Goal: Navigation & Orientation: Find specific page/section

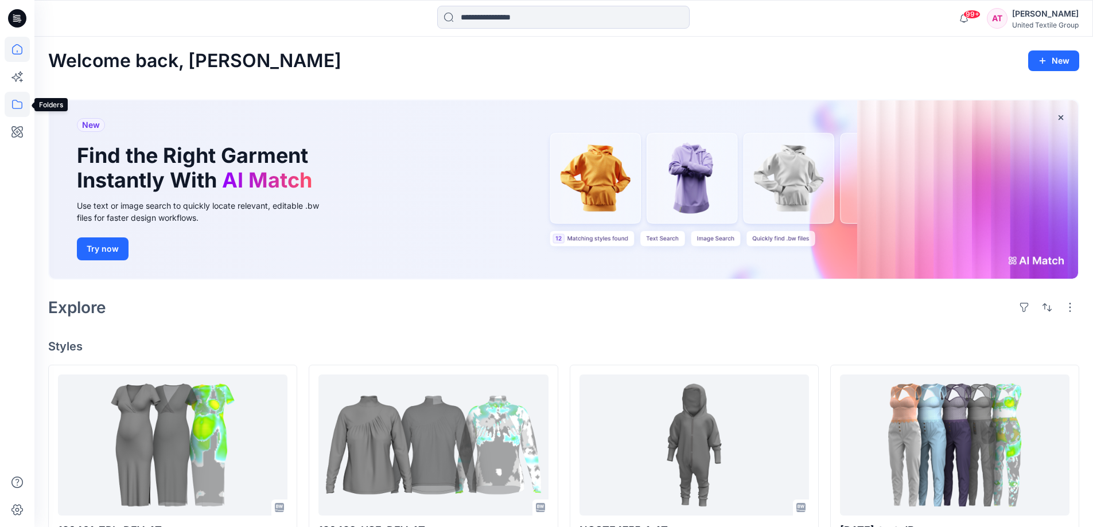
click at [13, 101] on icon at bounding box center [17, 104] width 10 height 9
click at [12, 105] on icon at bounding box center [17, 104] width 25 height 25
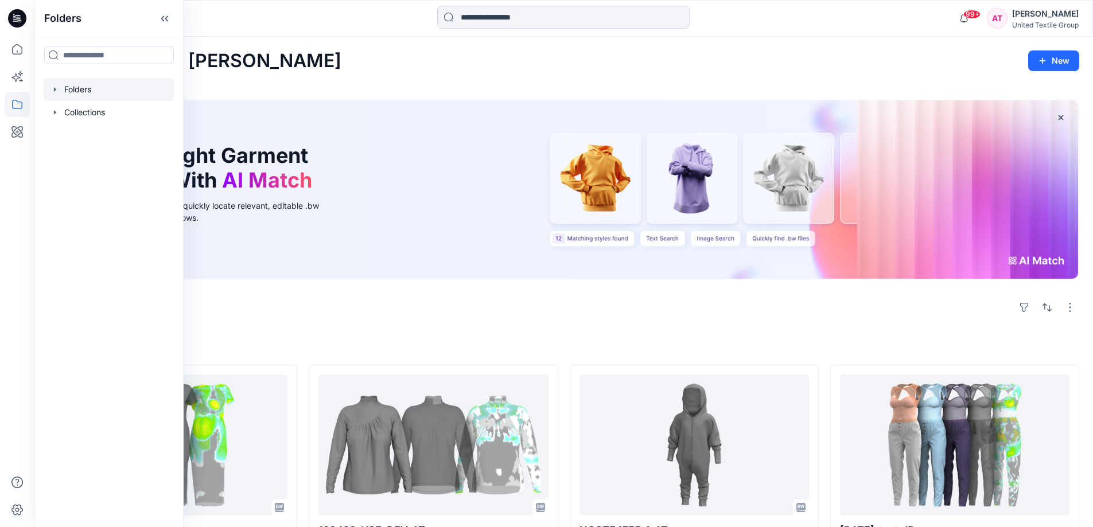
click at [76, 93] on div at bounding box center [109, 89] width 131 height 23
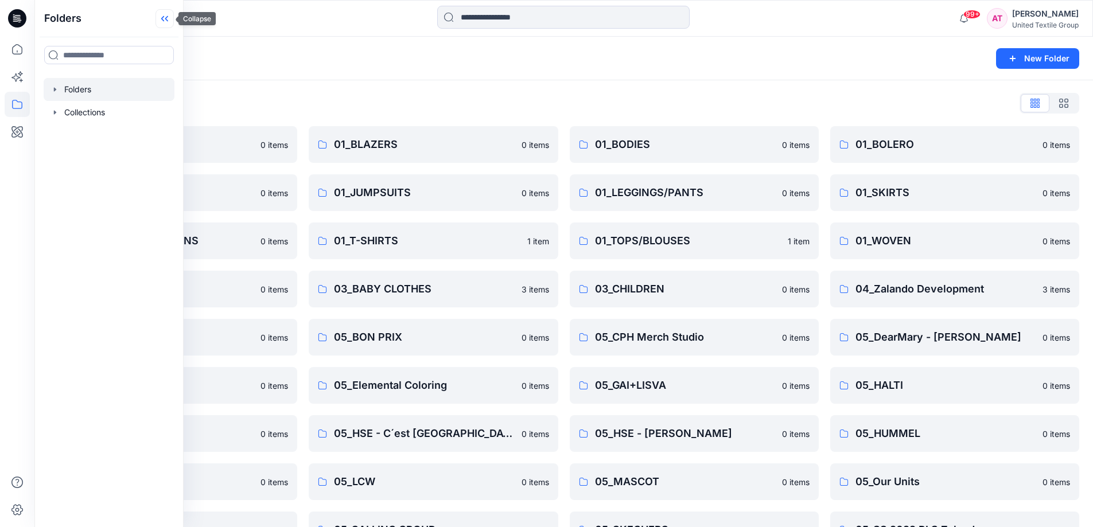
click at [164, 20] on icon at bounding box center [165, 18] width 18 height 19
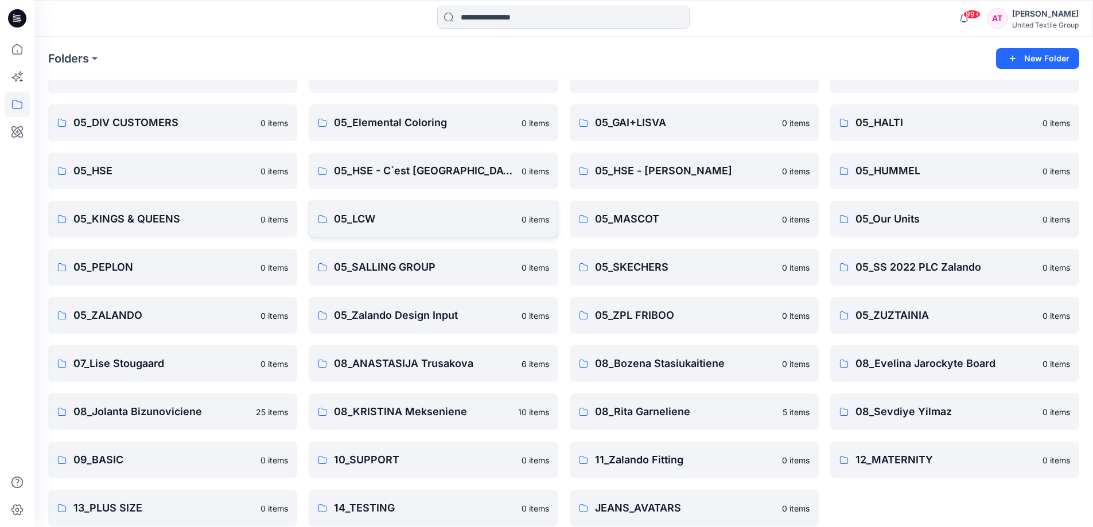
scroll to position [276, 0]
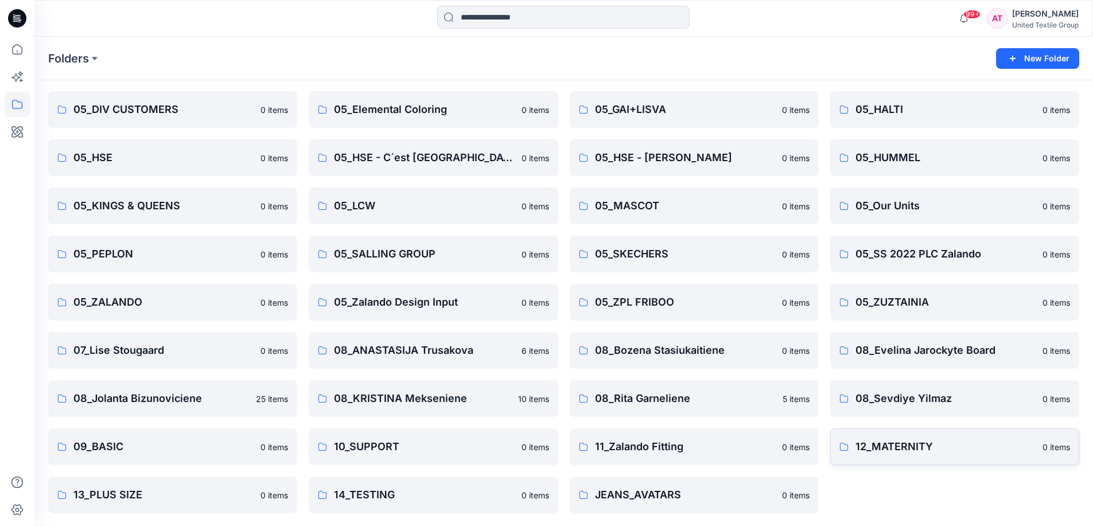
click at [922, 445] on p "12_MATERNITY" at bounding box center [946, 447] width 180 height 16
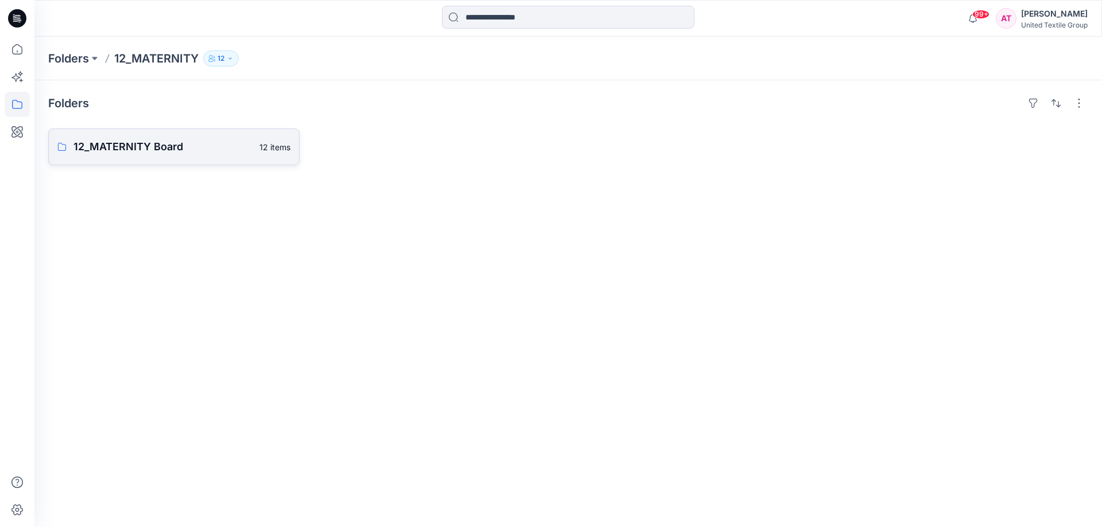
click at [112, 136] on link "12_MATERNITY Board 12 items" at bounding box center [173, 147] width 251 height 37
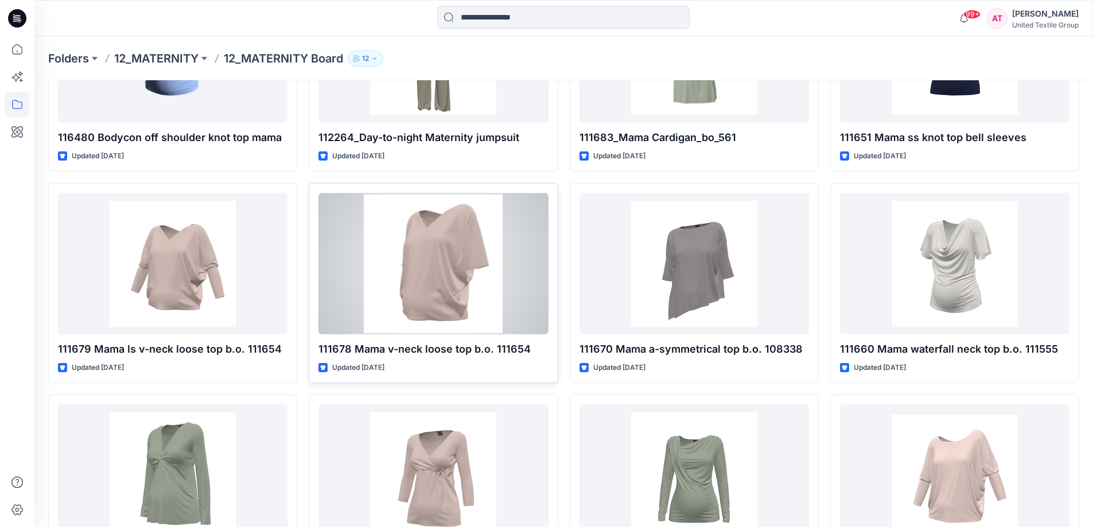
scroll to position [239, 0]
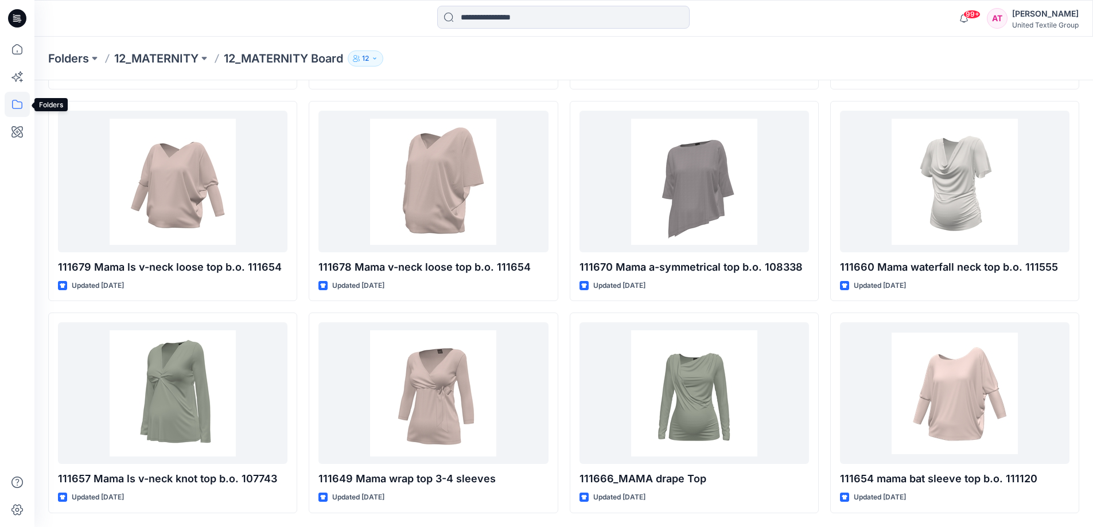
click at [21, 104] on icon at bounding box center [17, 104] width 25 height 25
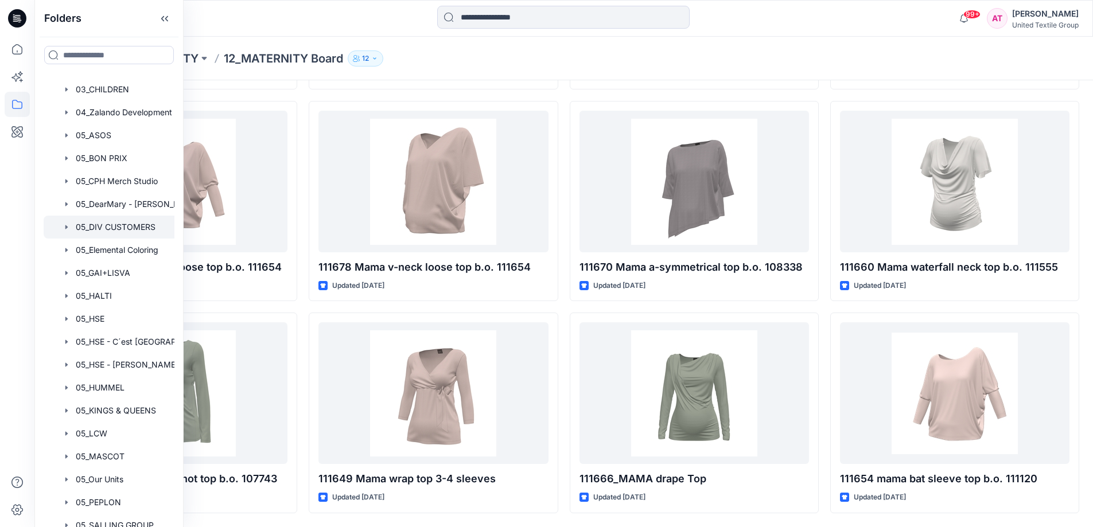
scroll to position [746, 0]
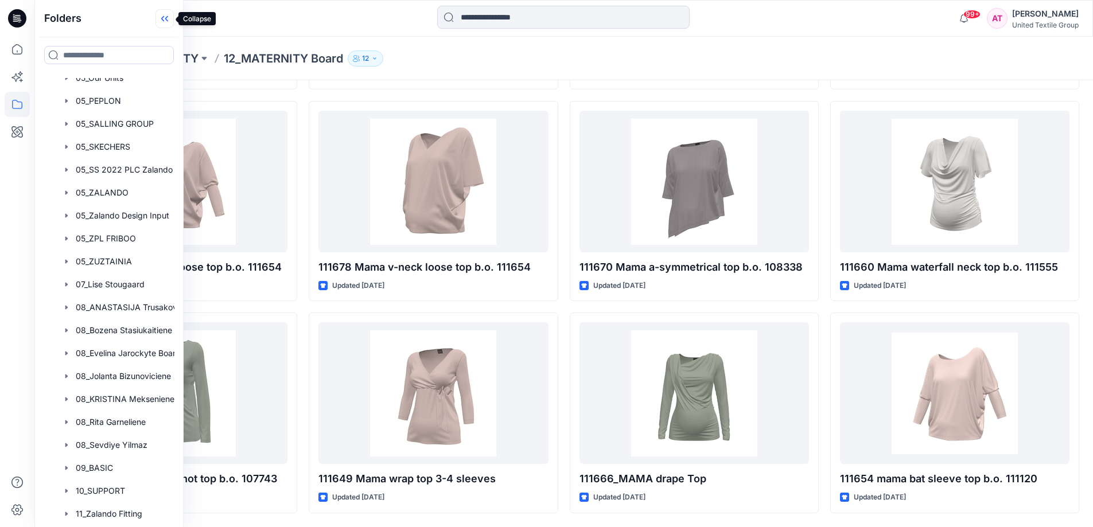
click at [156, 21] on icon at bounding box center [165, 18] width 18 height 19
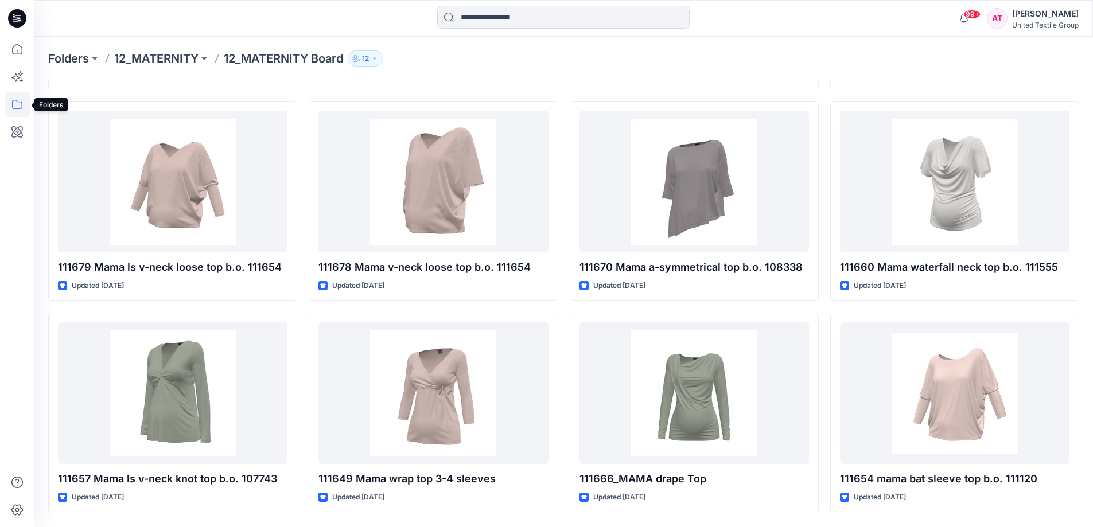
click at [15, 102] on icon at bounding box center [17, 104] width 25 height 25
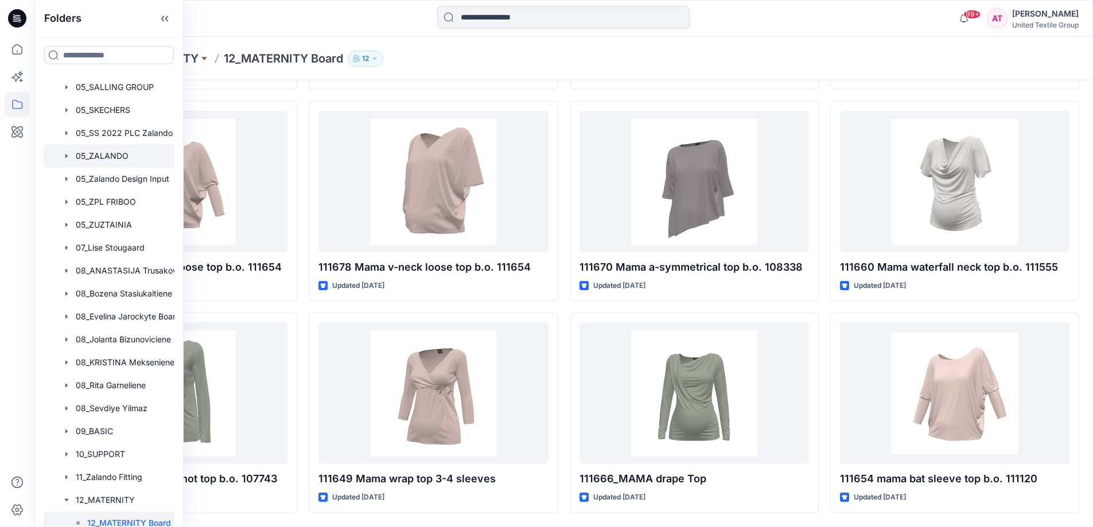
scroll to position [884, 0]
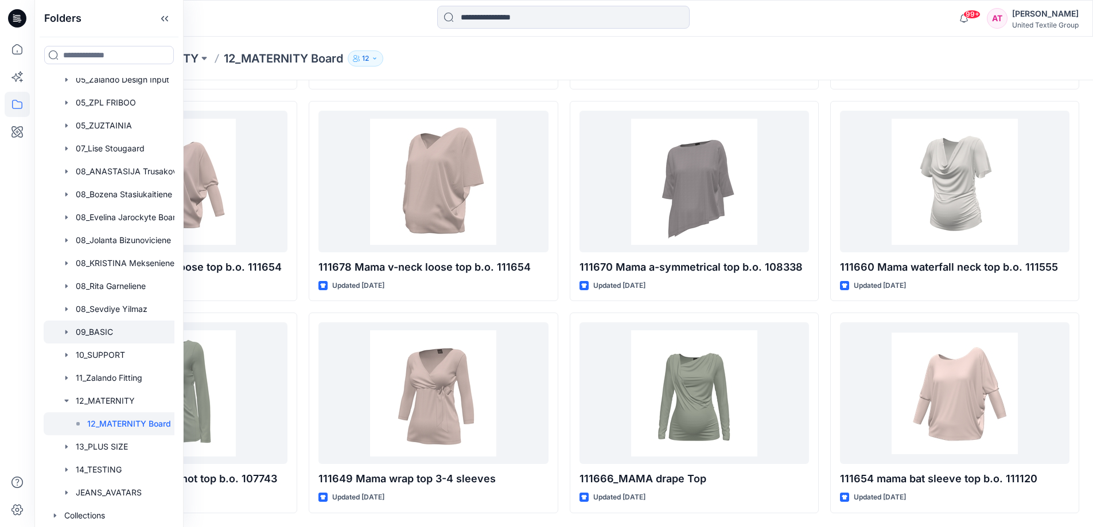
click at [105, 326] on div at bounding box center [124, 332] width 161 height 23
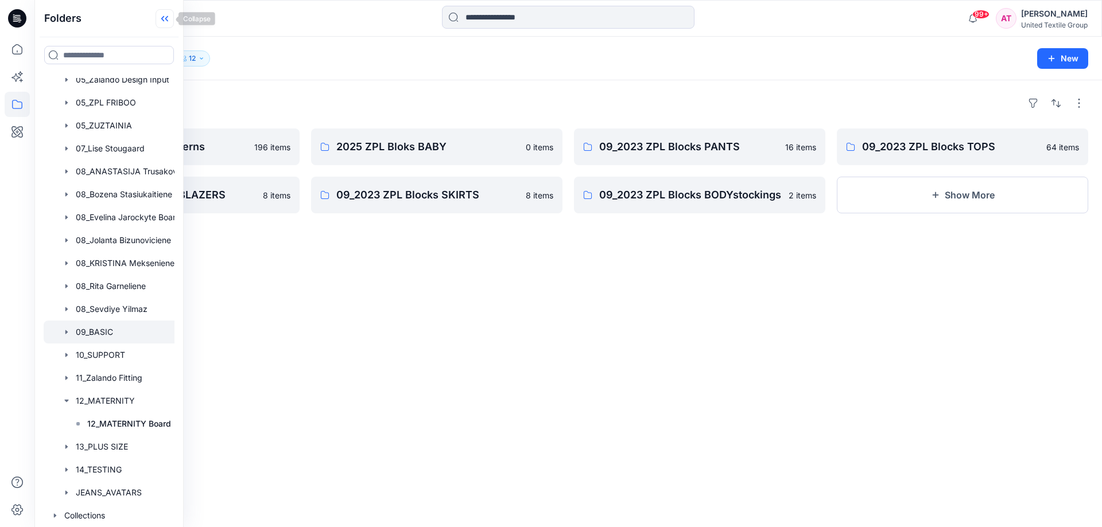
click at [166, 15] on icon at bounding box center [165, 18] width 18 height 19
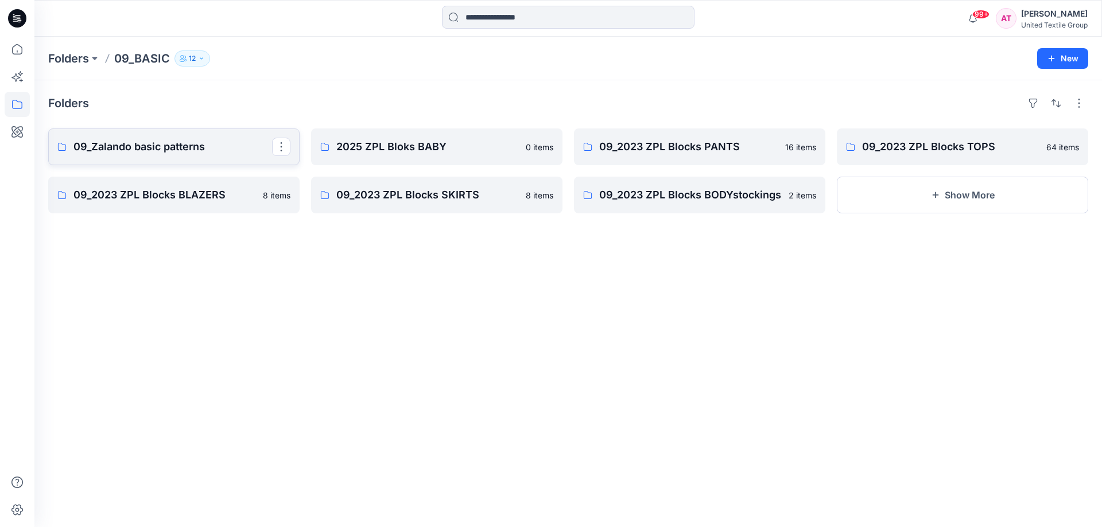
click at [254, 147] on p "09_Zalando basic patterns" at bounding box center [172, 147] width 199 height 16
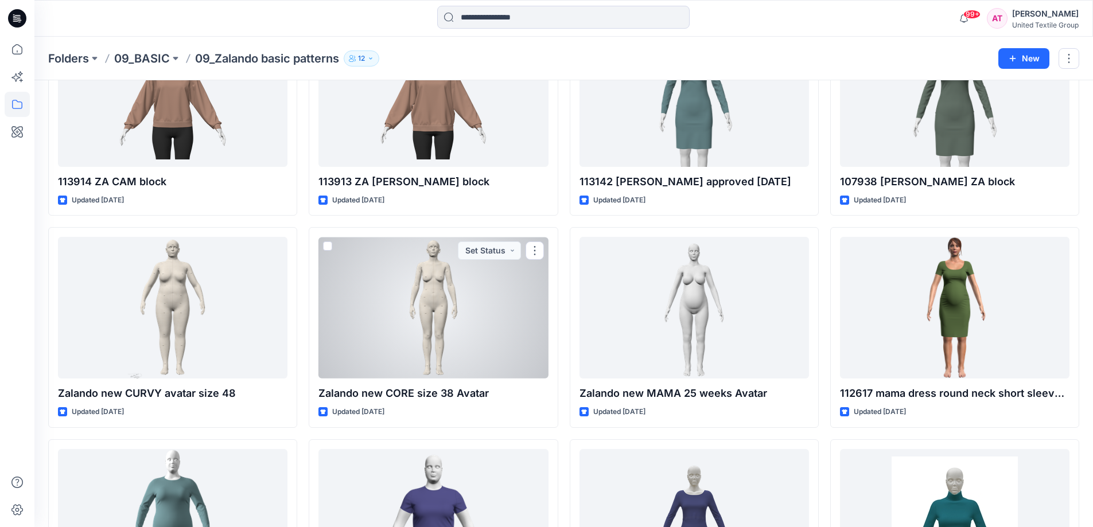
scroll to position [2755, 0]
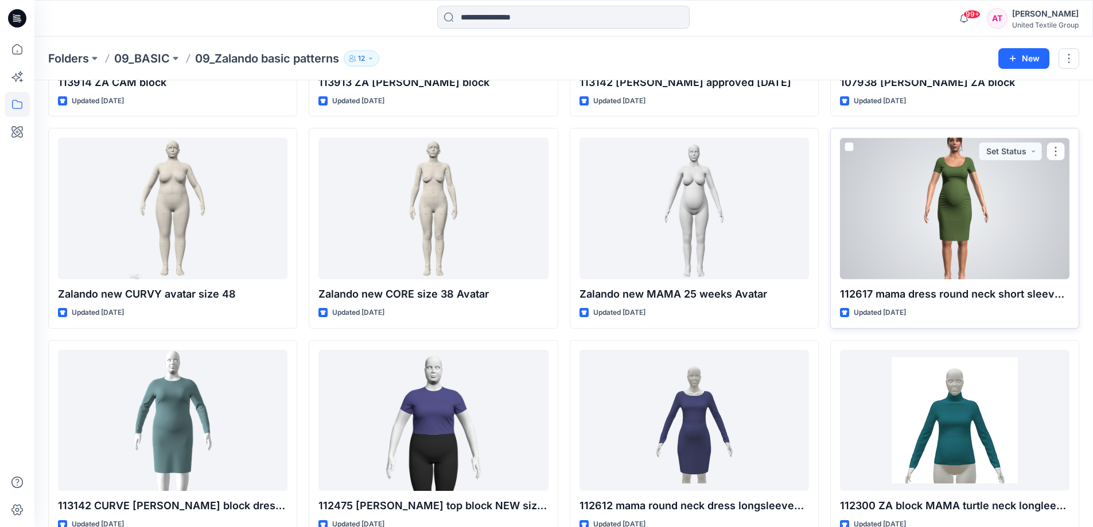
click at [942, 235] on div at bounding box center [955, 209] width 230 height 142
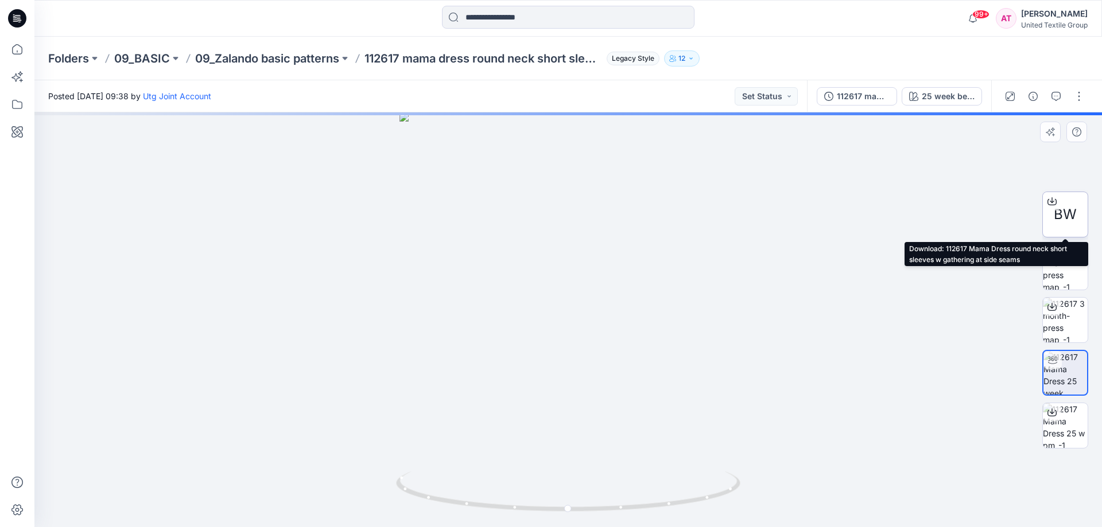
click at [1058, 211] on span "BW" at bounding box center [1065, 214] width 23 height 21
